Goal: Check status: Check status

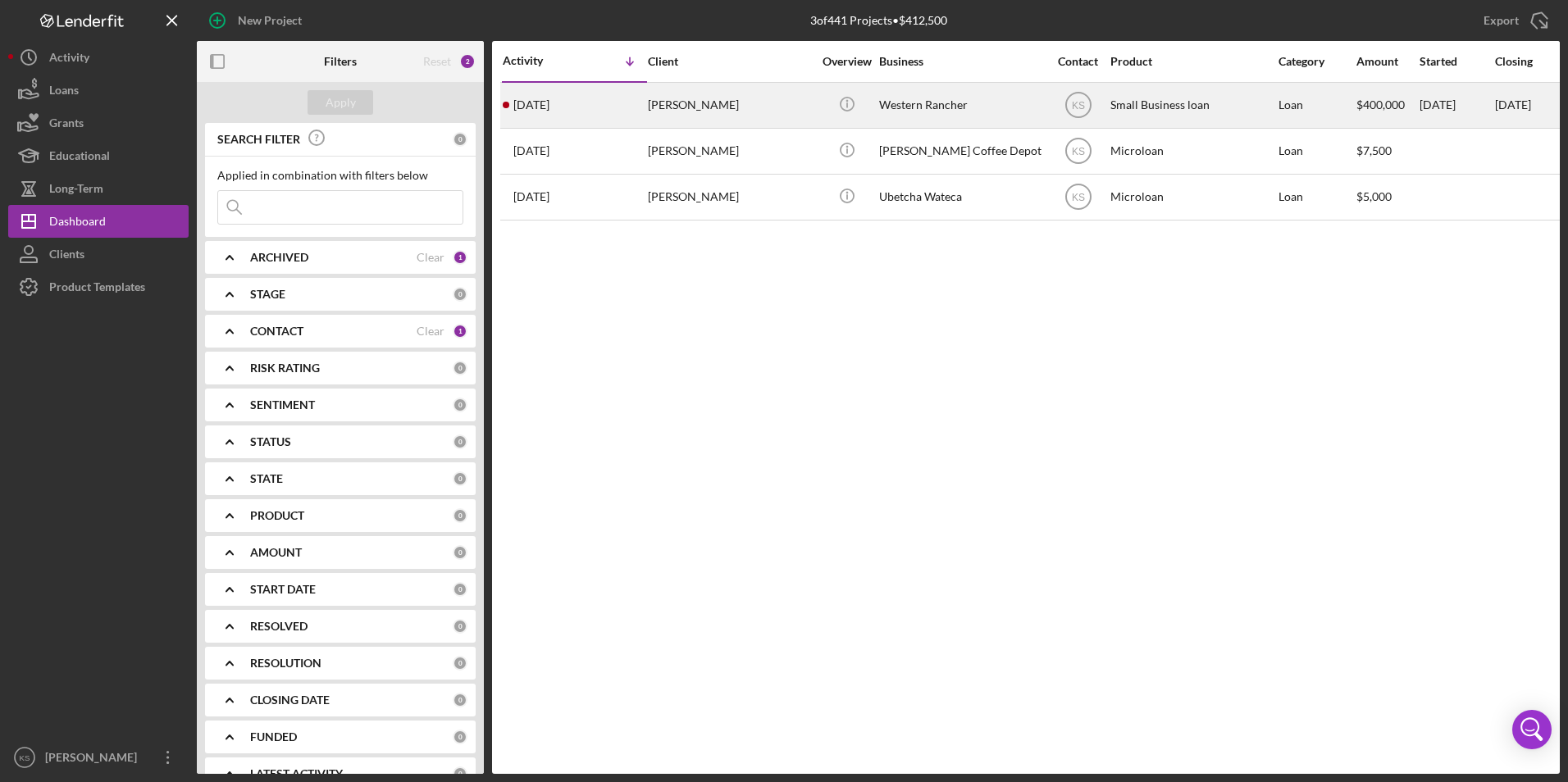
click at [689, 118] on div "[PERSON_NAME]" at bounding box center [730, 106] width 164 height 44
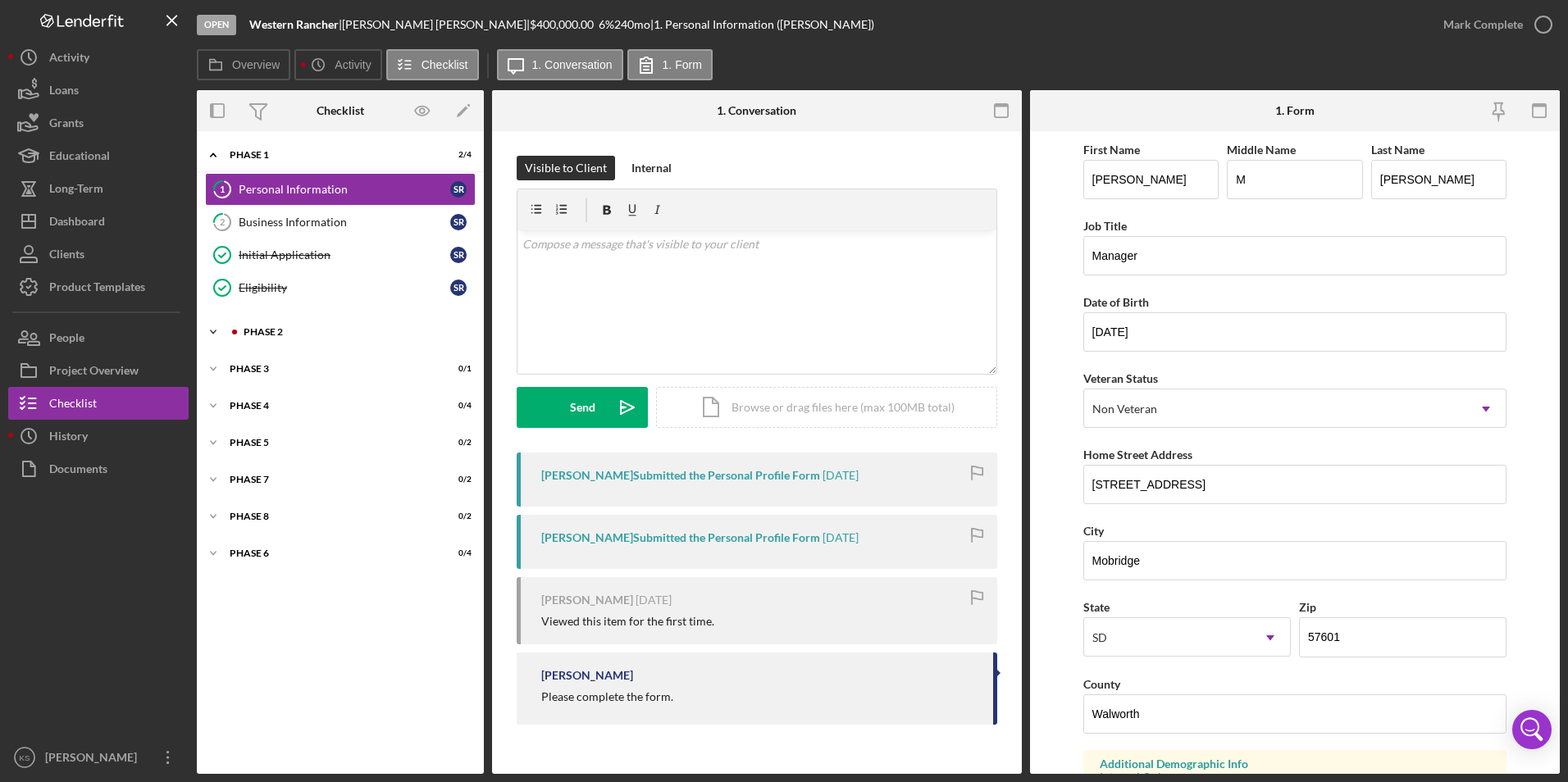
click at [253, 334] on div "Phase 2" at bounding box center [353, 332] width 220 height 10
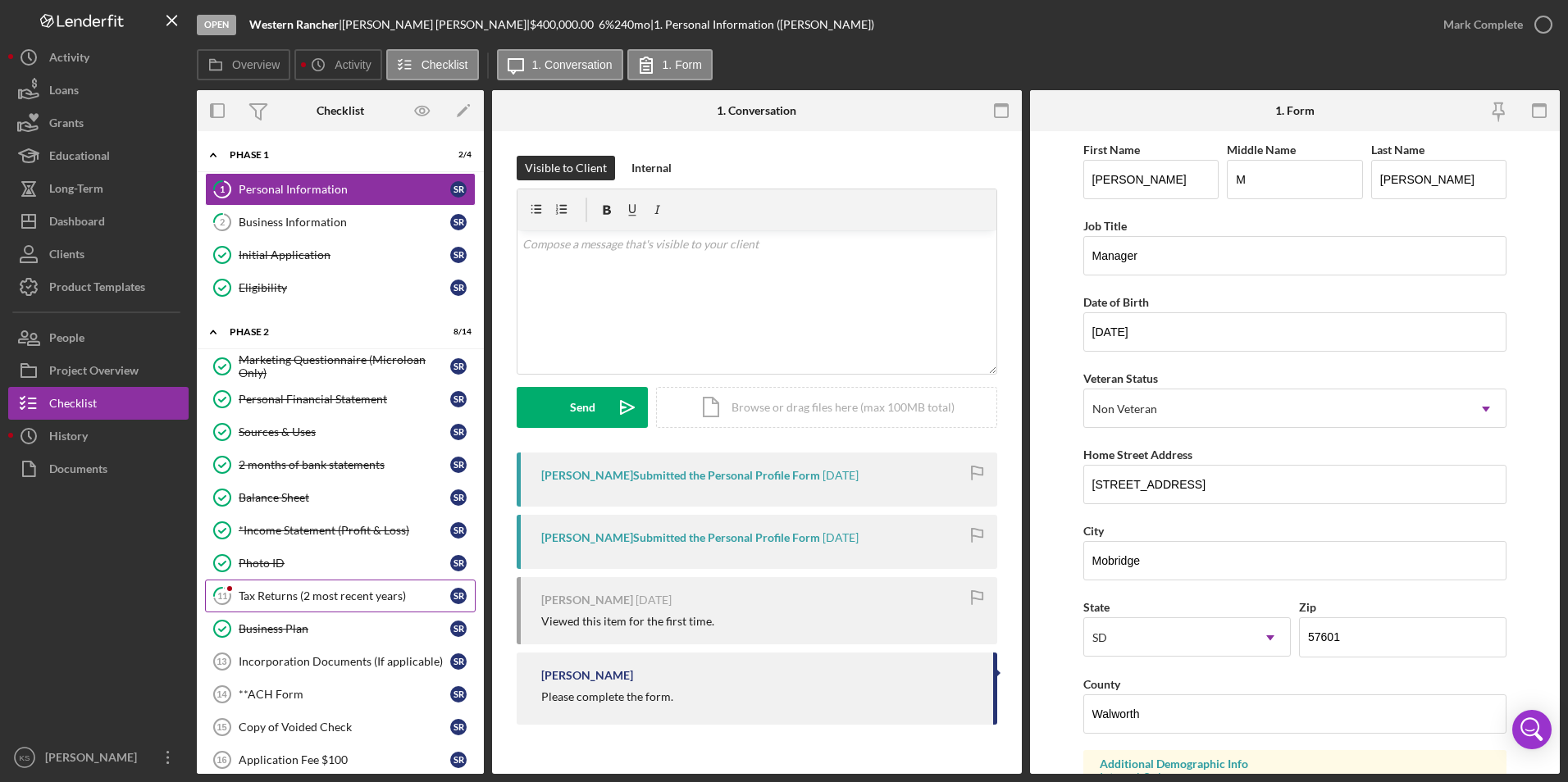
click at [350, 607] on link "11 Tax Returns (2 most recent years) S R" at bounding box center [340, 596] width 271 height 33
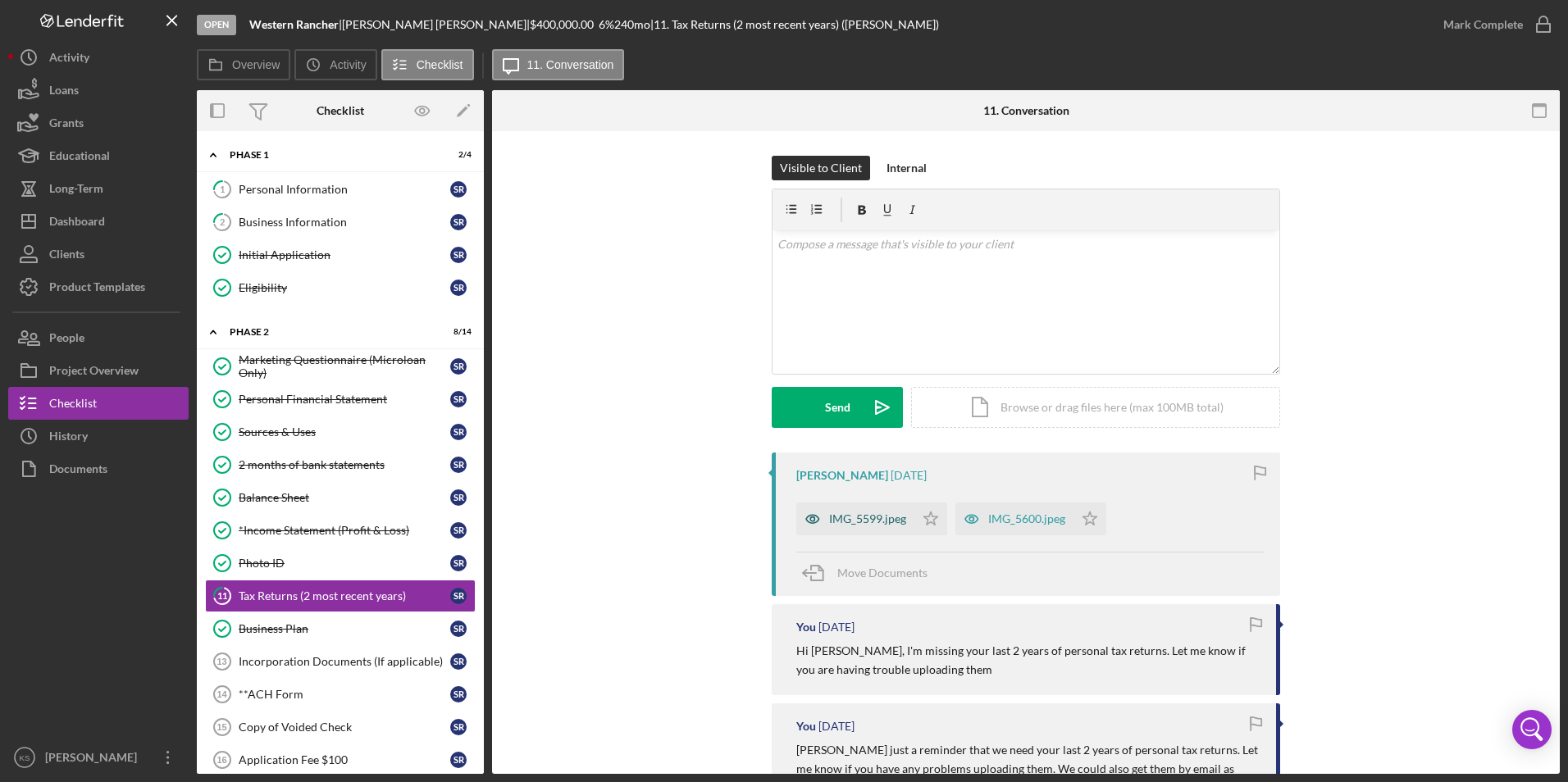
click at [872, 523] on div "IMG_5599.jpeg" at bounding box center [868, 519] width 77 height 13
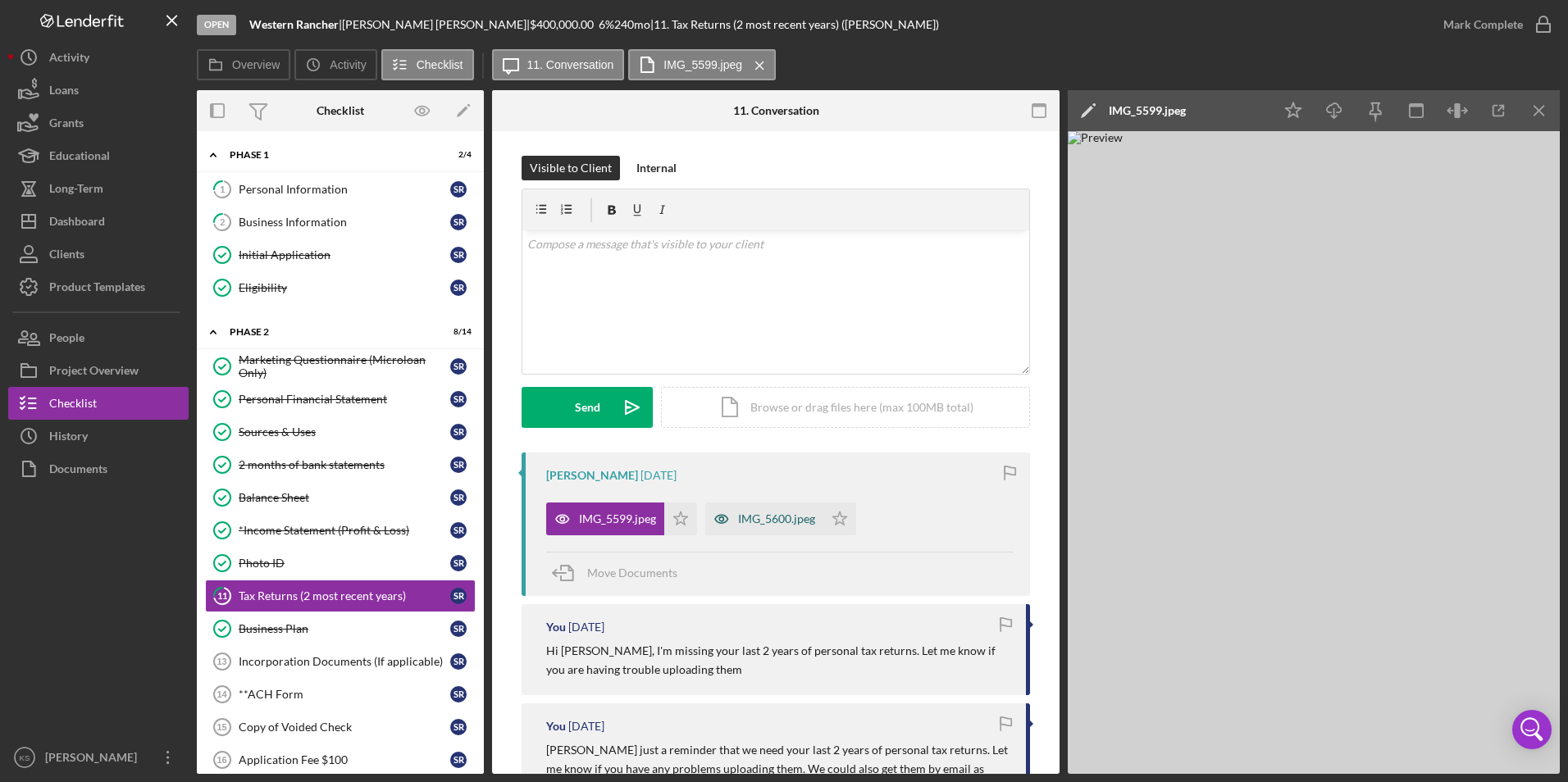
click at [744, 520] on div "IMG_5600.jpeg" at bounding box center [777, 519] width 77 height 13
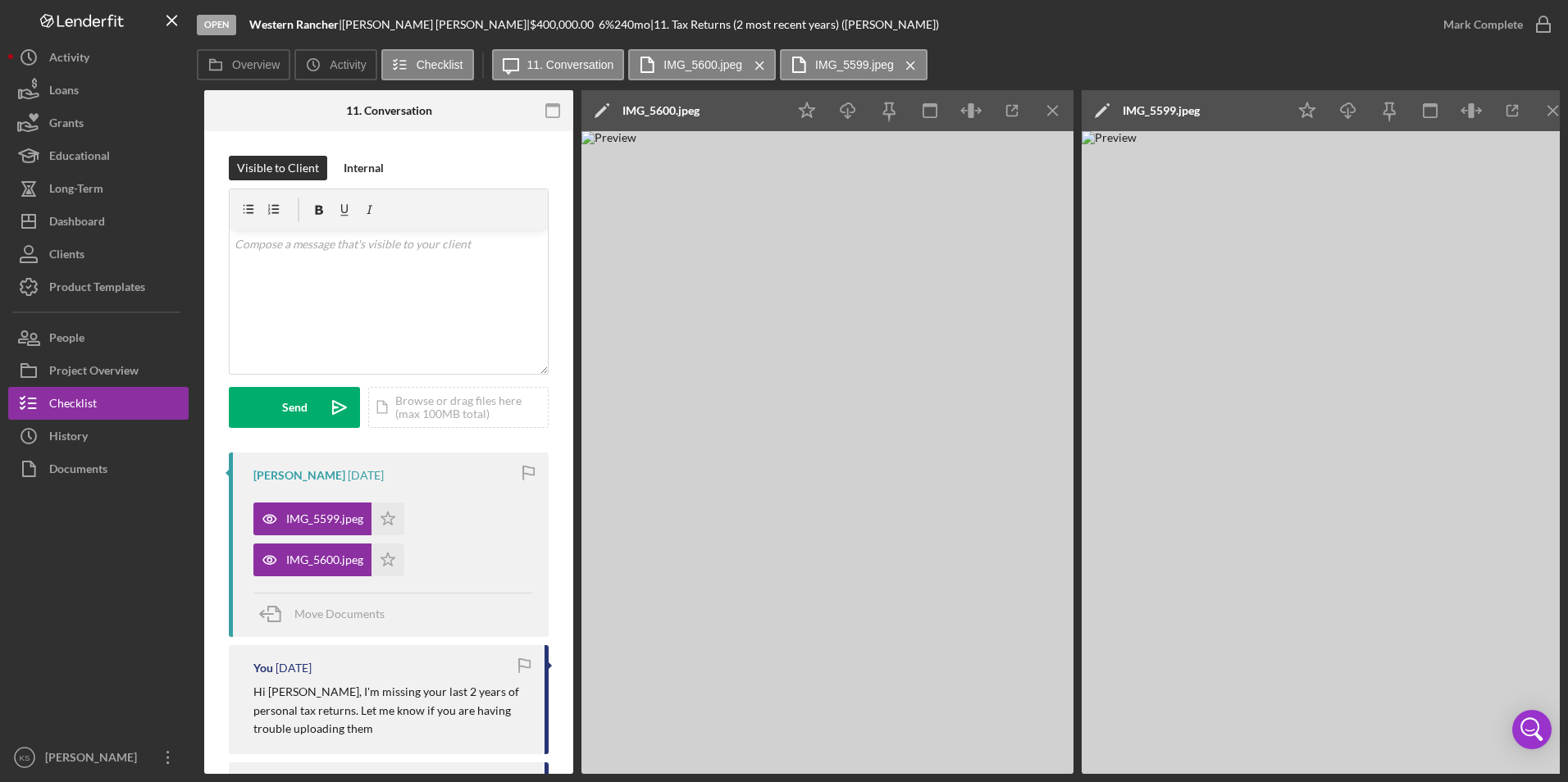
scroll to position [0, 302]
